Goal: Information Seeking & Learning: Learn about a topic

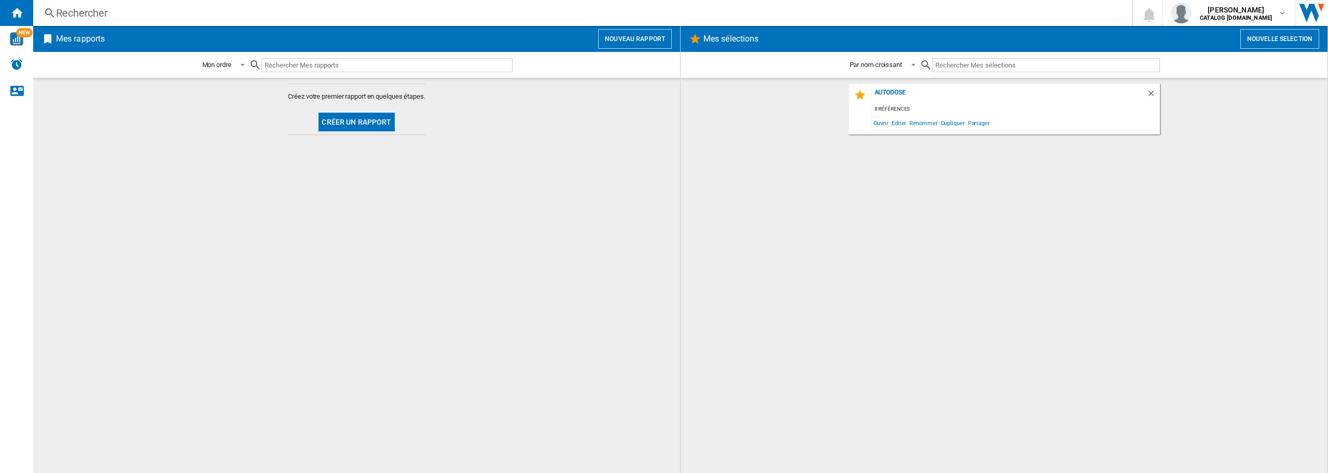
click at [76, 12] on div "Rechercher" at bounding box center [580, 13] width 1049 height 15
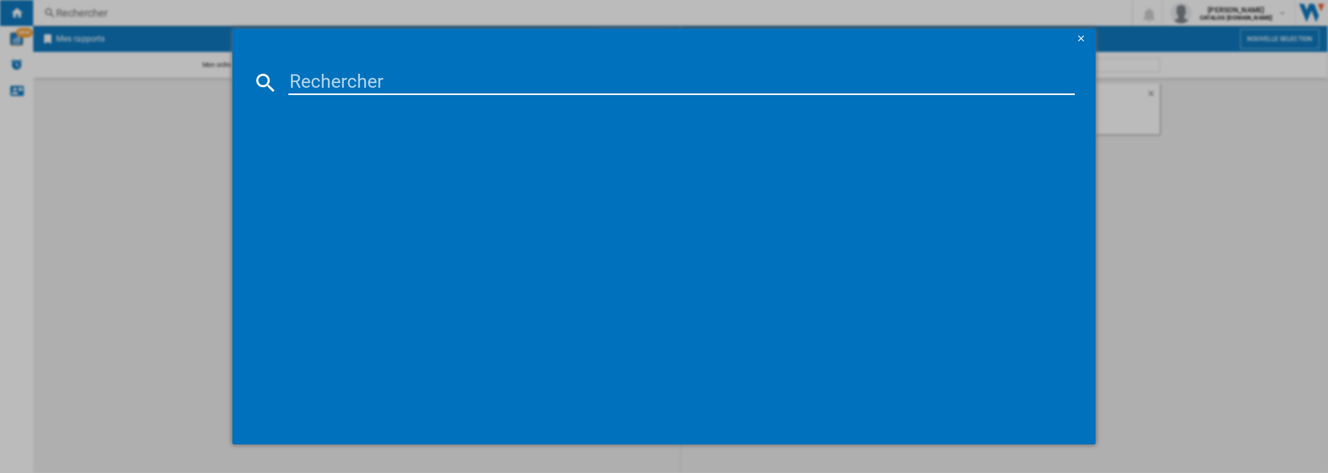
click at [310, 79] on input at bounding box center [682, 82] width 787 height 25
type input "EOE6P57X"
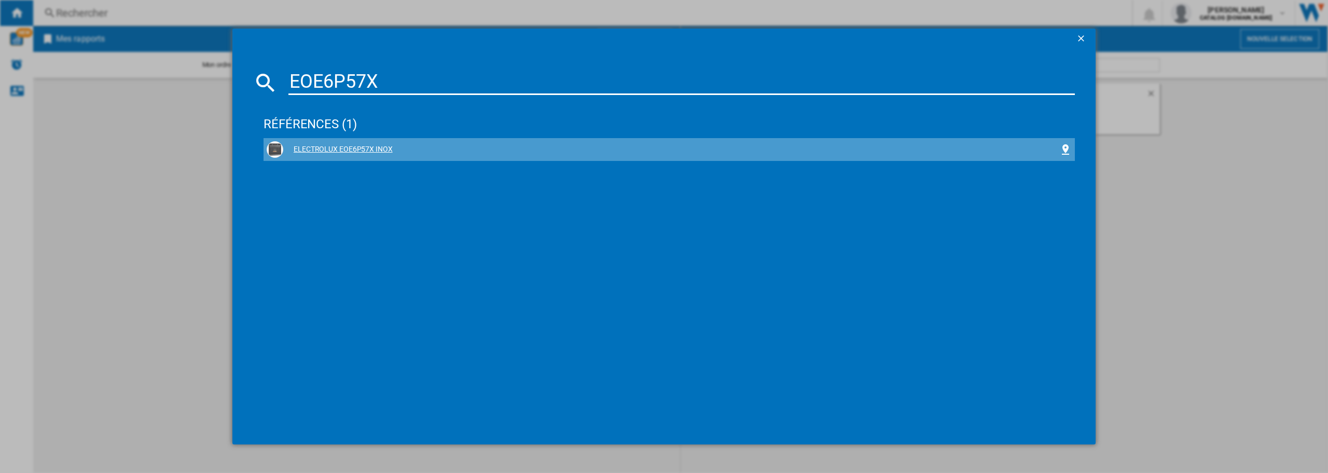
click at [366, 154] on div "ELECTROLUX EOE6P57X INOX" at bounding box center [671, 149] width 776 height 10
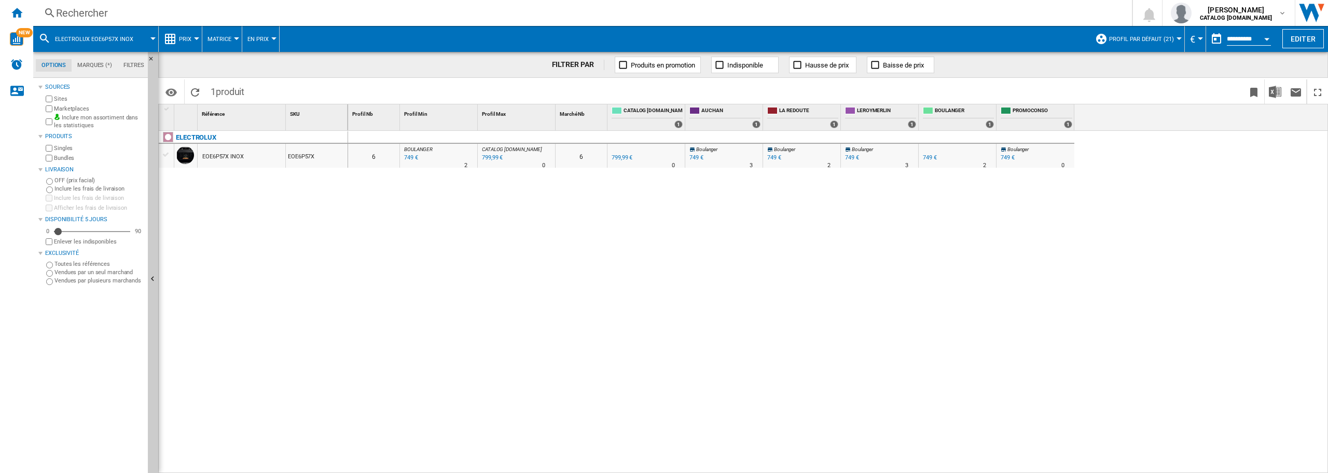
click at [197, 36] on md-menu "Prix Prix Matrice des prix Classement des prix Analyses Base 100 Références com…" at bounding box center [181, 39] width 44 height 26
click at [196, 35] on button "Prix" at bounding box center [188, 39] width 18 height 26
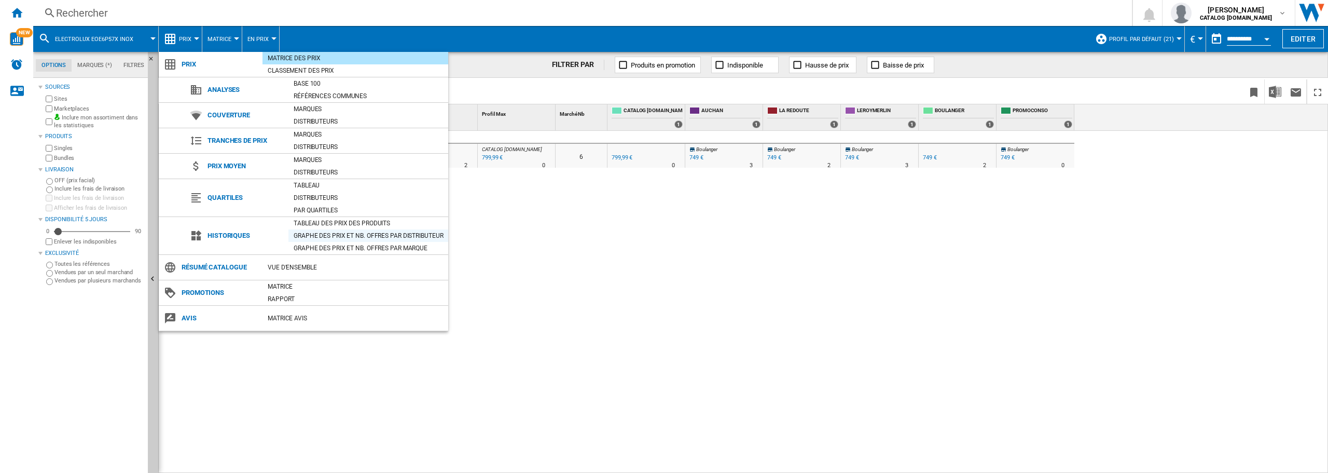
click at [353, 239] on div "Graphe des prix et nb. offres par distributeur" at bounding box center [369, 235] width 160 height 10
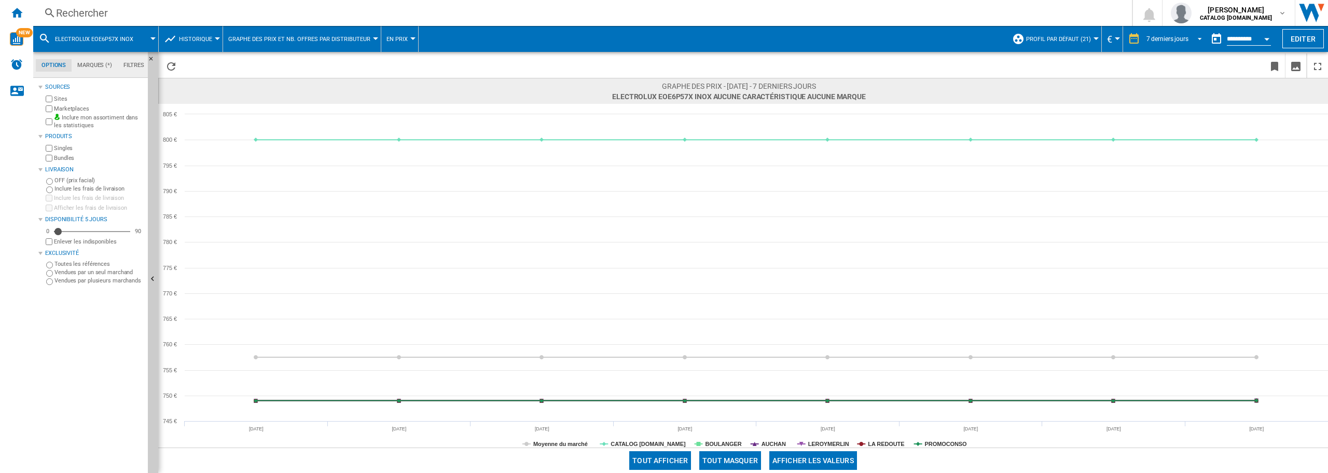
click at [1197, 38] on span "REPORTS.WIZARD.STEPS.REPORT.STEPS.REPORT_OPTIONS.PERIOD: 7 derniers jours" at bounding box center [1197, 37] width 12 height 9
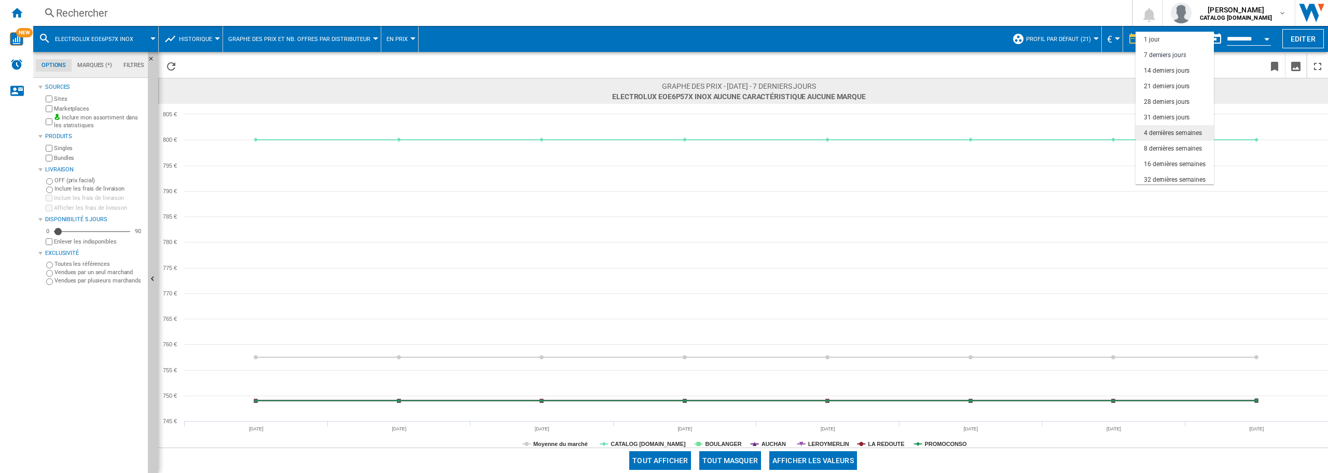
scroll to position [16, 0]
click at [1157, 100] on div "31 derniers jours" at bounding box center [1167, 102] width 46 height 9
